Goal: Obtain resource: Obtain resource

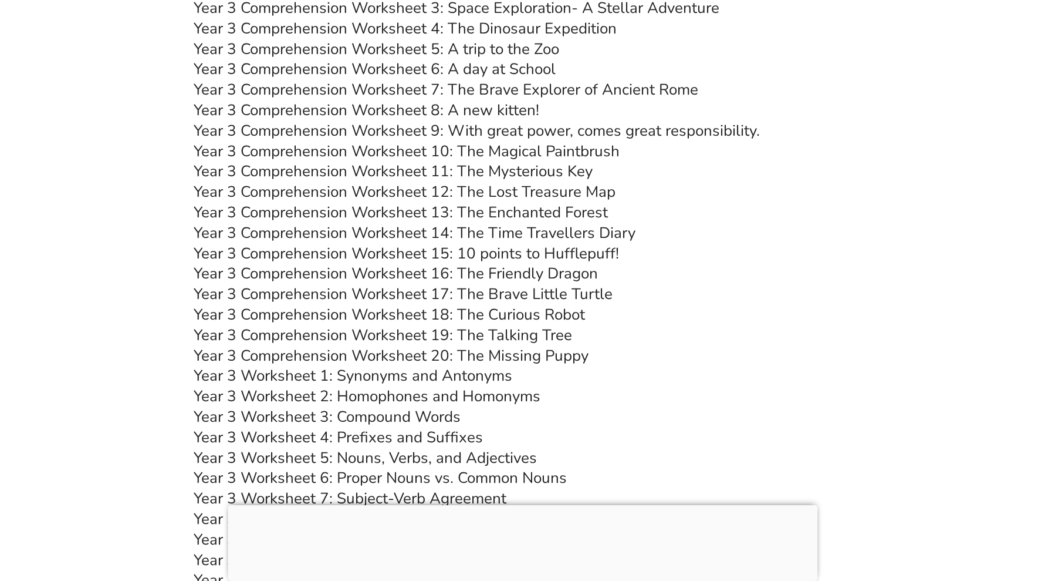
click at [521, 505] on div at bounding box center [523, 505] width 590 height 0
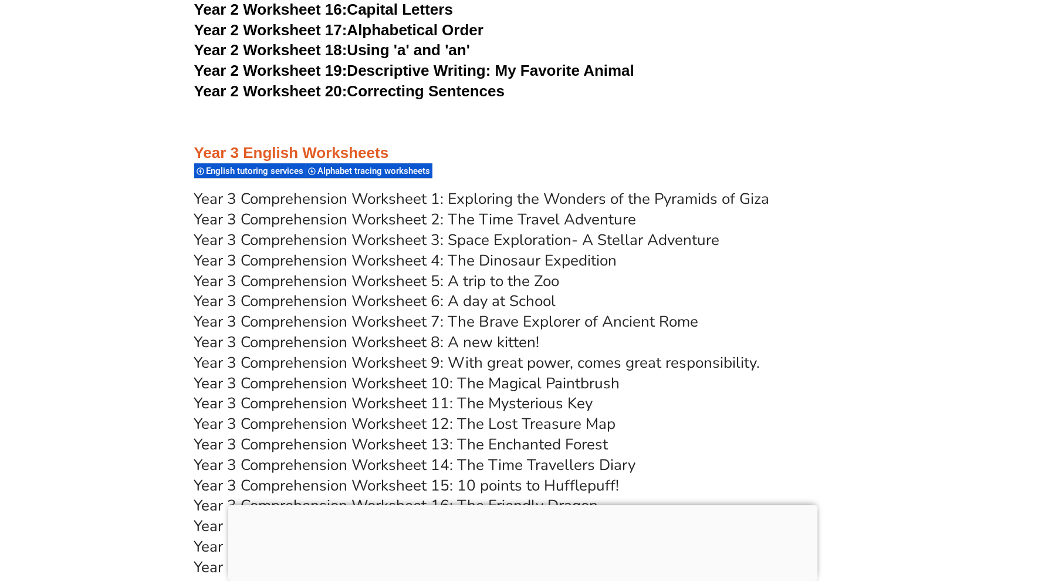
scroll to position [3628, 0]
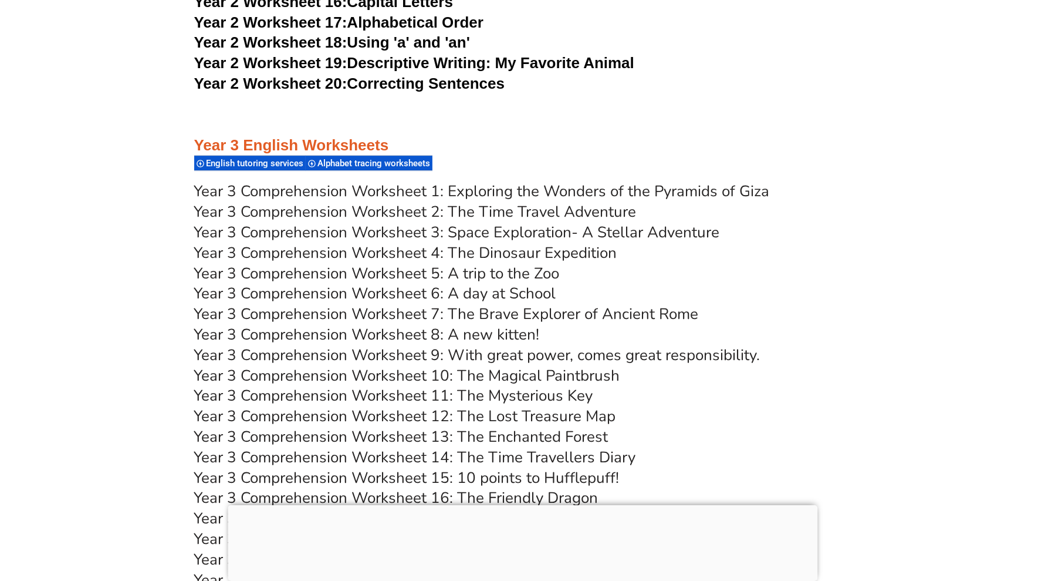
click at [525, 505] on div at bounding box center [523, 505] width 590 height 0
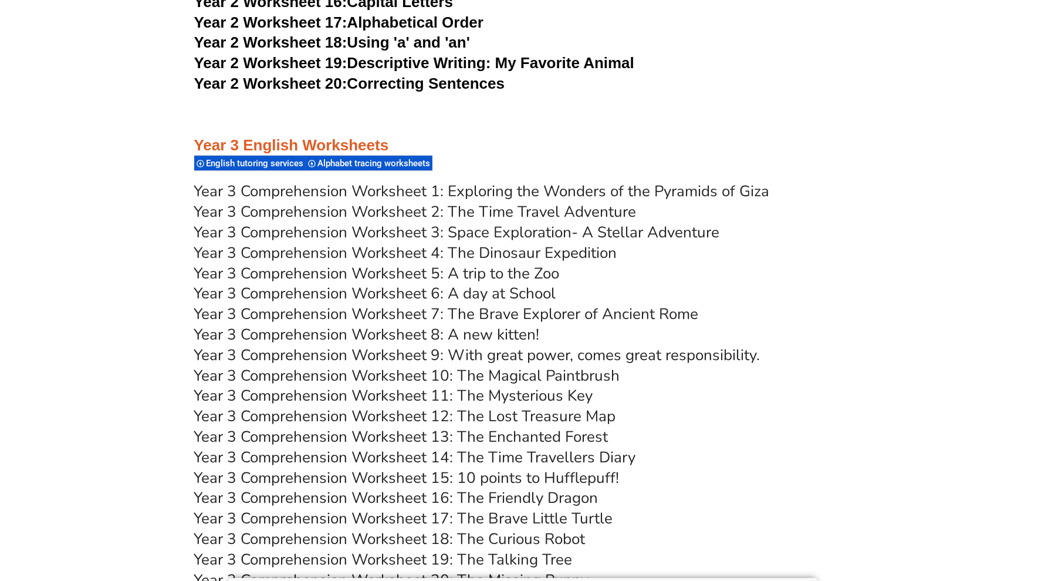
scroll to position [3701, 0]
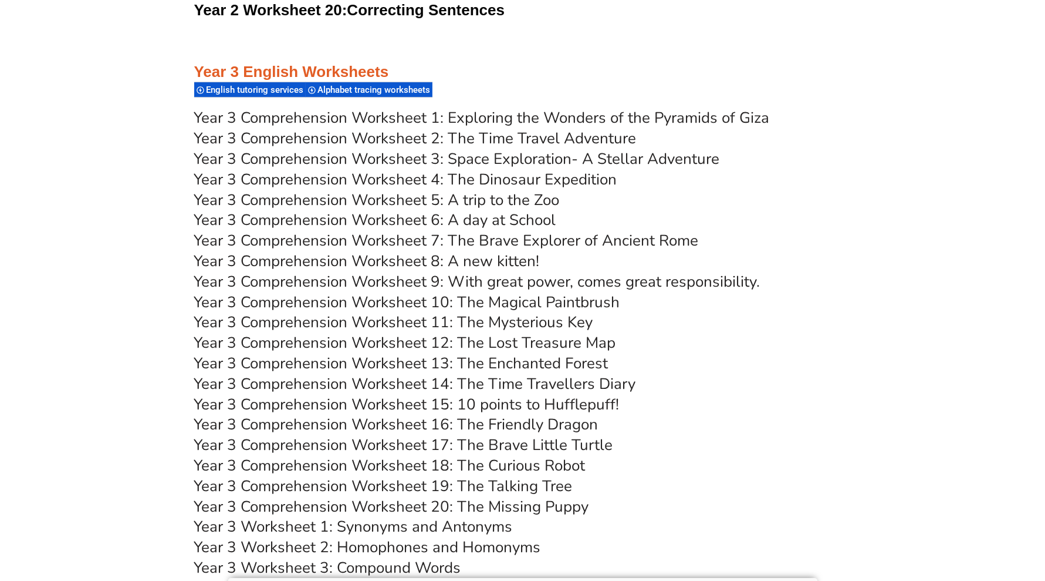
click at [508, 136] on link "Year 3 Comprehension Worksheet 2: The Time Travel Adventure" at bounding box center [415, 138] width 443 height 21
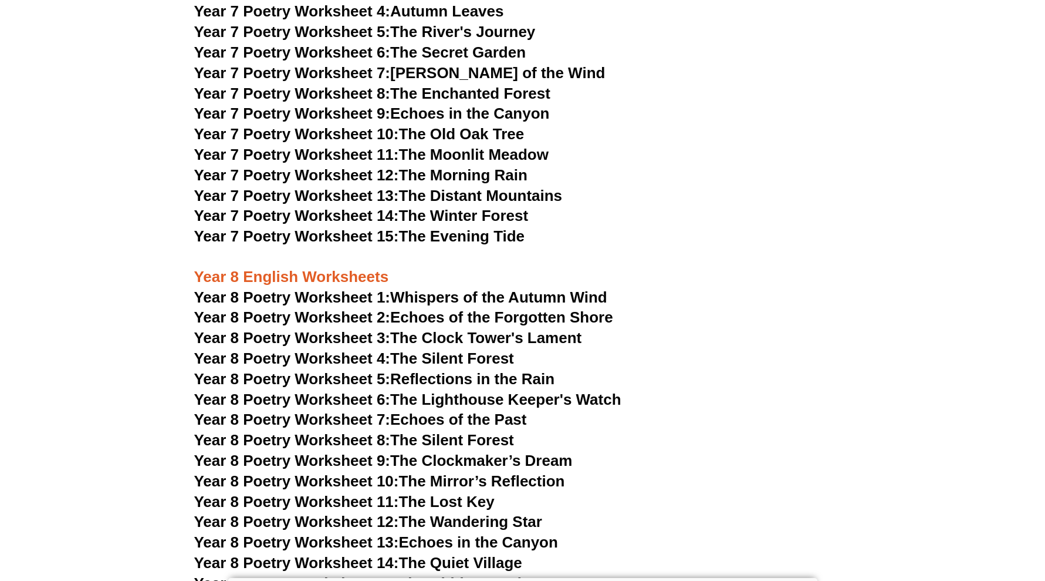
scroll to position [3852, 0]
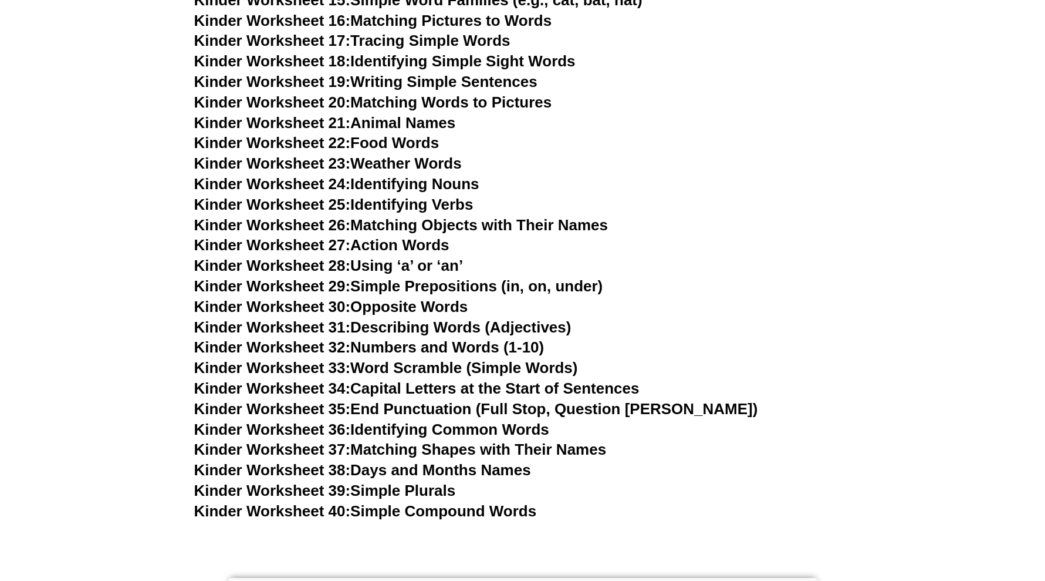
scroll to position [473, 0]
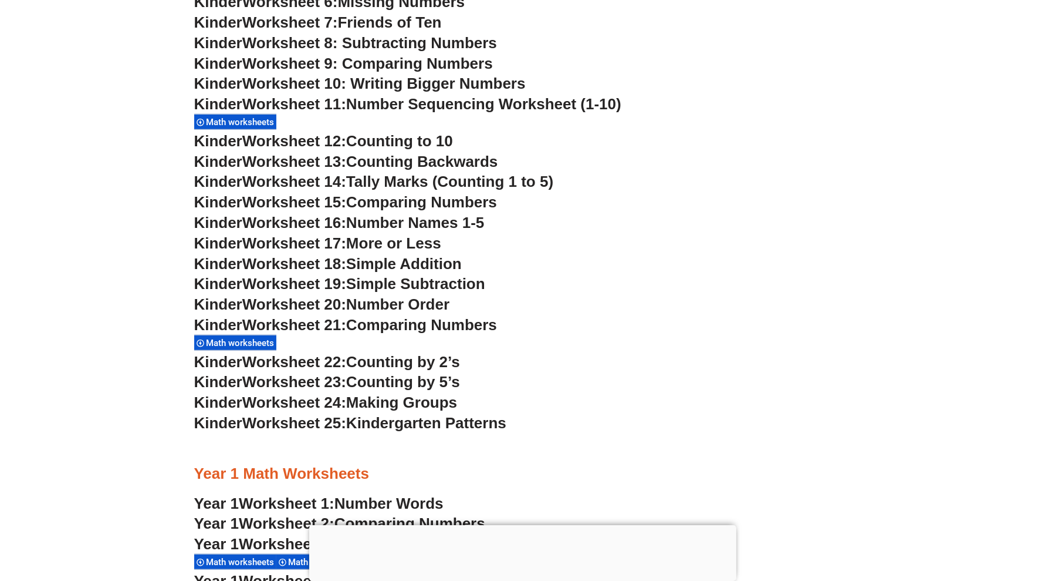
scroll to position [788, 0]
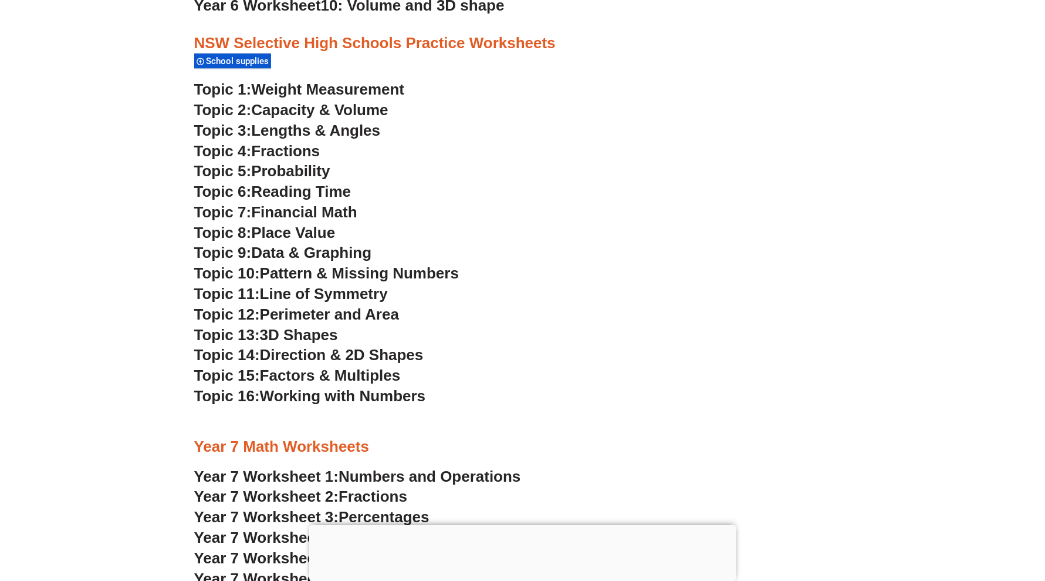
scroll to position [2842, 0]
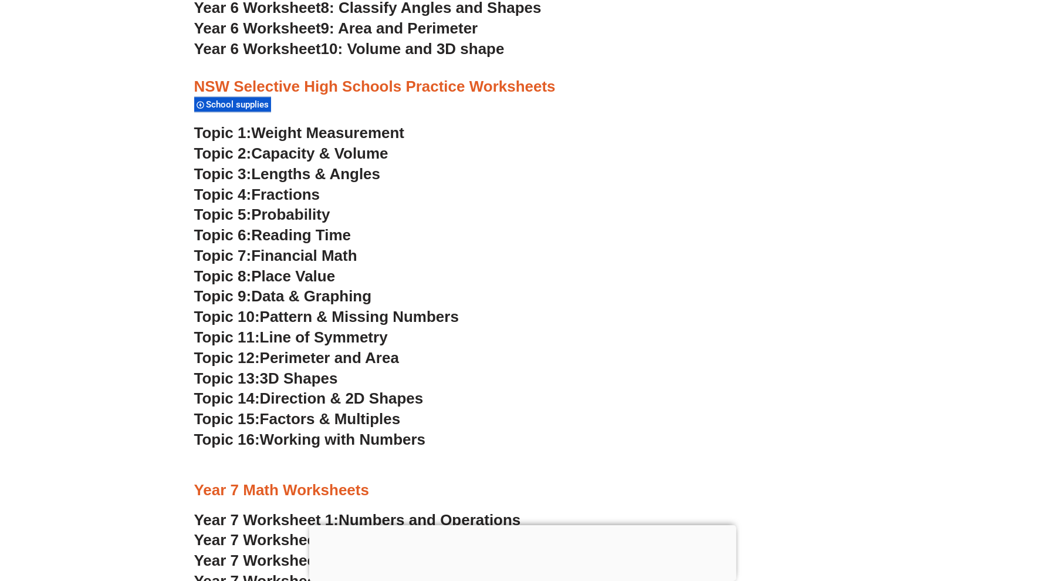
click at [746, 287] on h3 "Topic 9: Data & Graphing" at bounding box center [522, 296] width 657 height 20
click at [282, 220] on span "Probability" at bounding box center [290, 214] width 79 height 18
click at [835, 130] on h3 "Topic 1: Weight Measurement" at bounding box center [522, 133] width 657 height 20
